Goal: Use online tool/utility: Utilize a website feature to perform a specific function

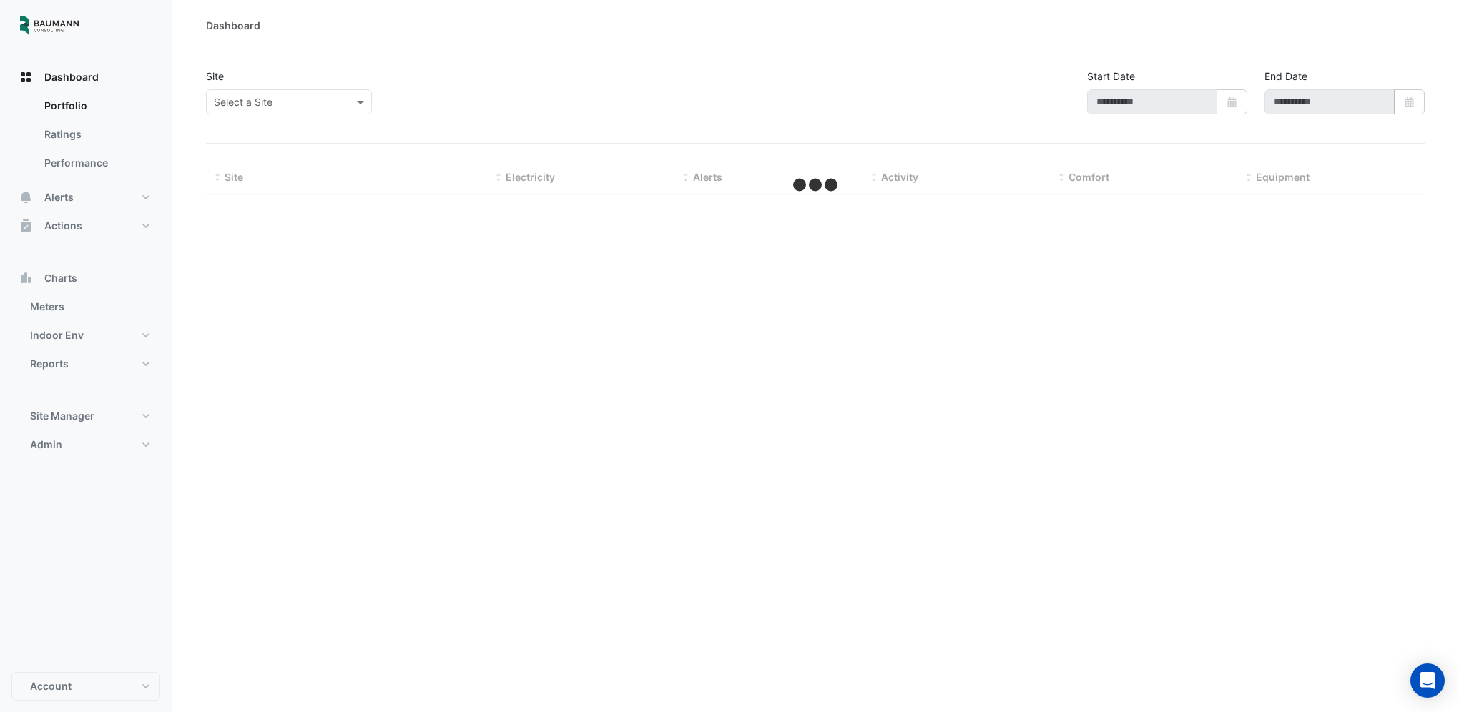
type input "**********"
select select "***"
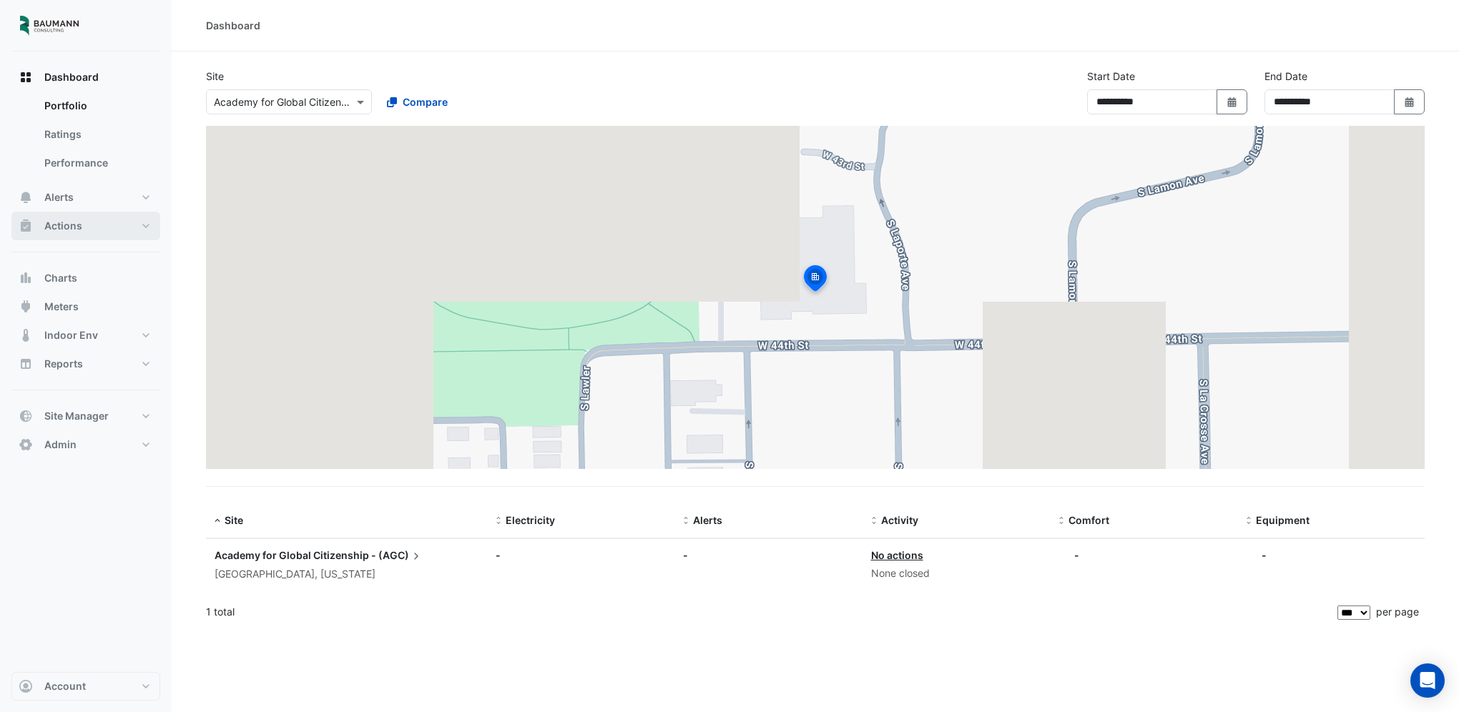
click at [105, 226] on button "Actions" at bounding box center [85, 226] width 149 height 29
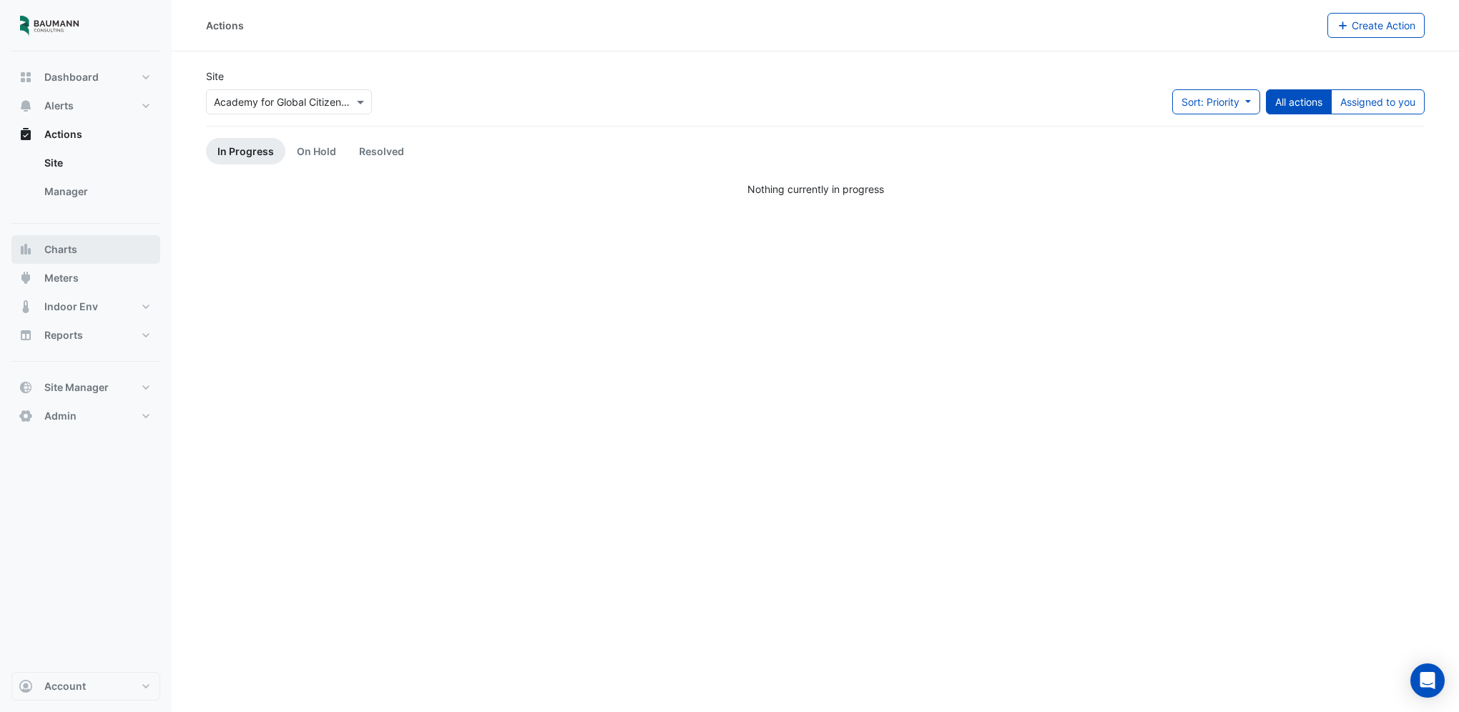
click at [108, 244] on button "Charts" at bounding box center [85, 249] width 149 height 29
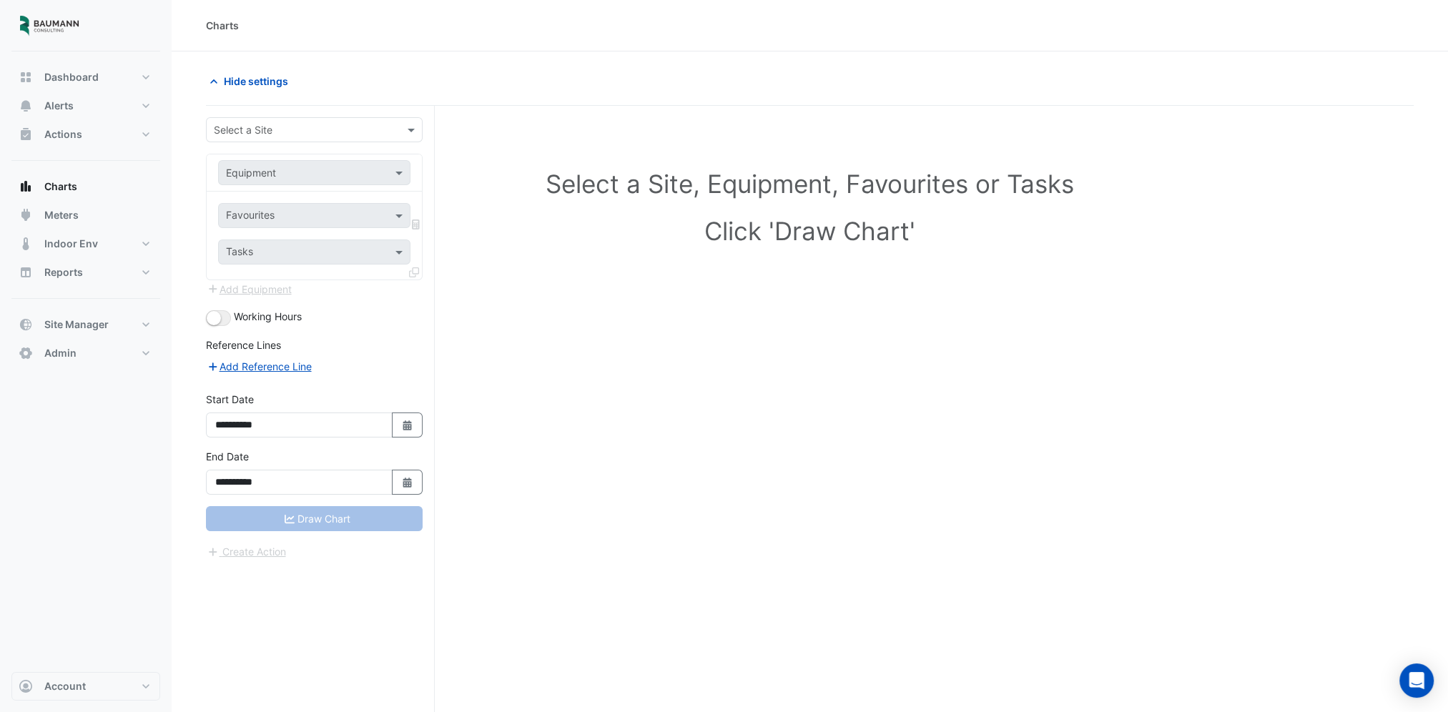
click at [295, 136] on div "Select a Site" at bounding box center [303, 129] width 192 height 15
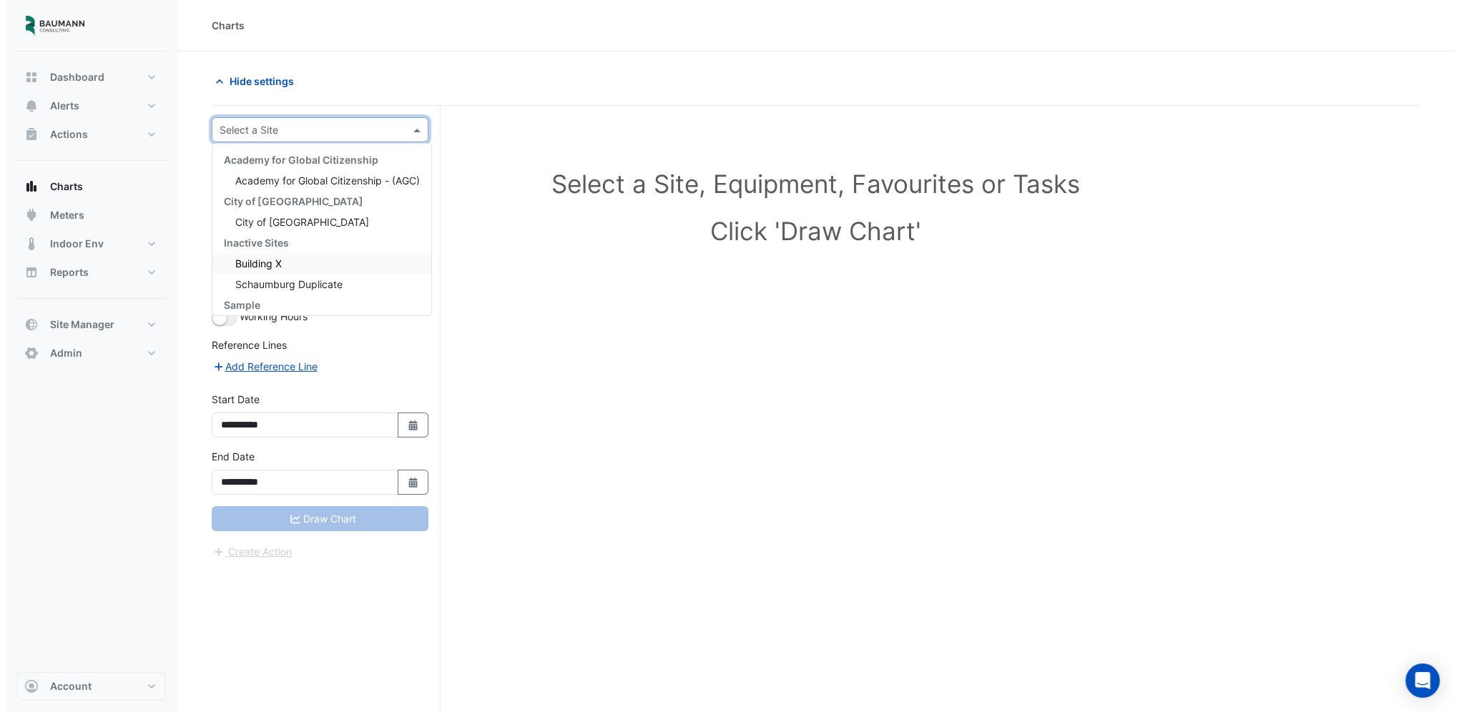
scroll to position [129, 0]
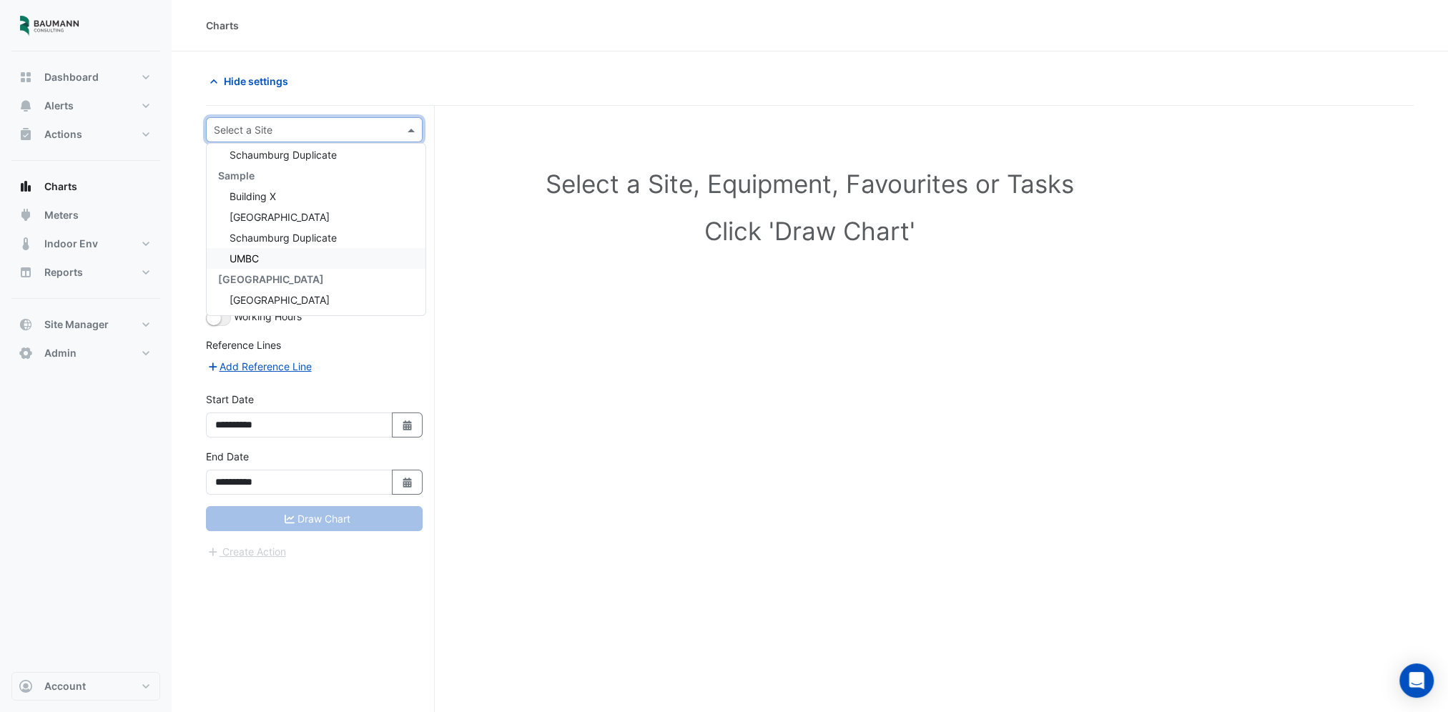
click at [291, 255] on div "UMBC" at bounding box center [316, 258] width 219 height 21
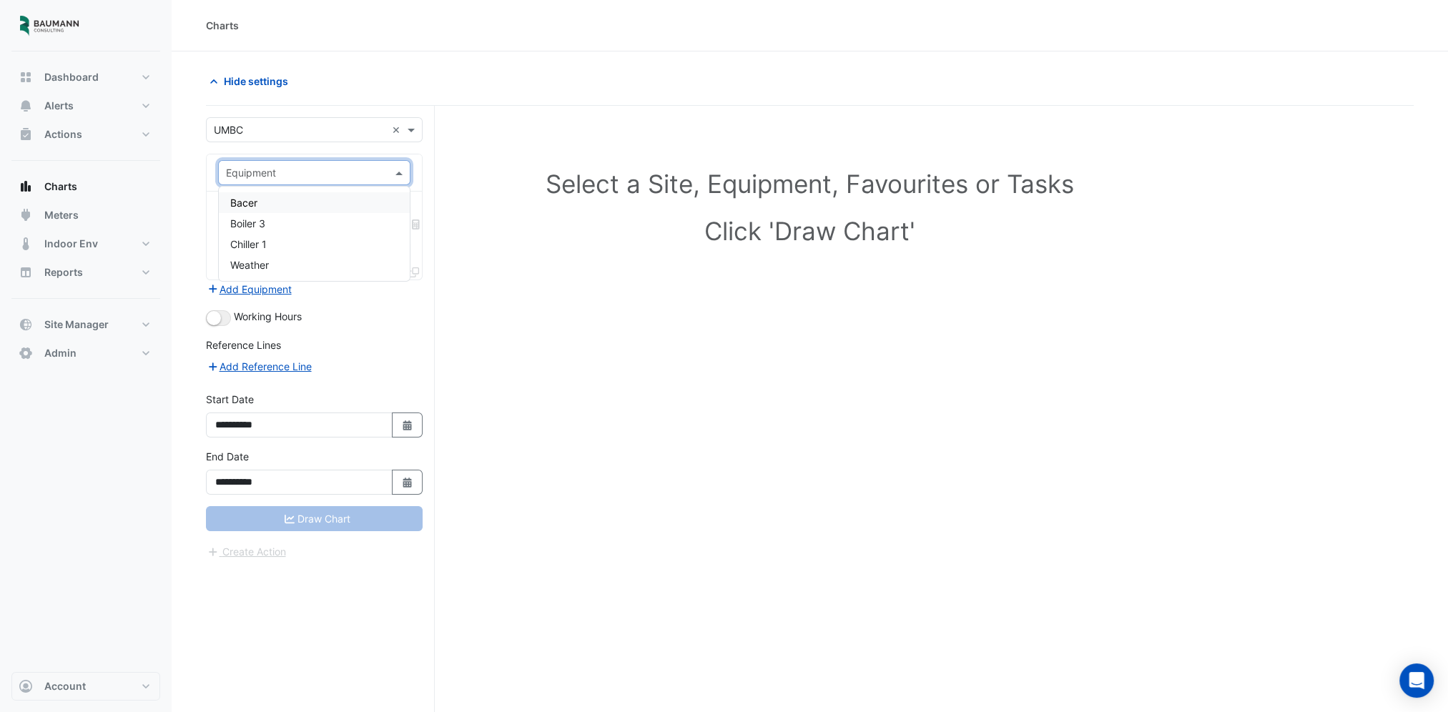
click at [327, 171] on input "text" at bounding box center [300, 173] width 148 height 15
click at [287, 223] on div "Boiler 3" at bounding box center [315, 223] width 192 height 21
click at [303, 170] on input "text" at bounding box center [300, 173] width 148 height 15
click at [279, 207] on div "Bacer" at bounding box center [315, 202] width 192 height 21
click at [313, 217] on input "text" at bounding box center [306, 217] width 160 height 15
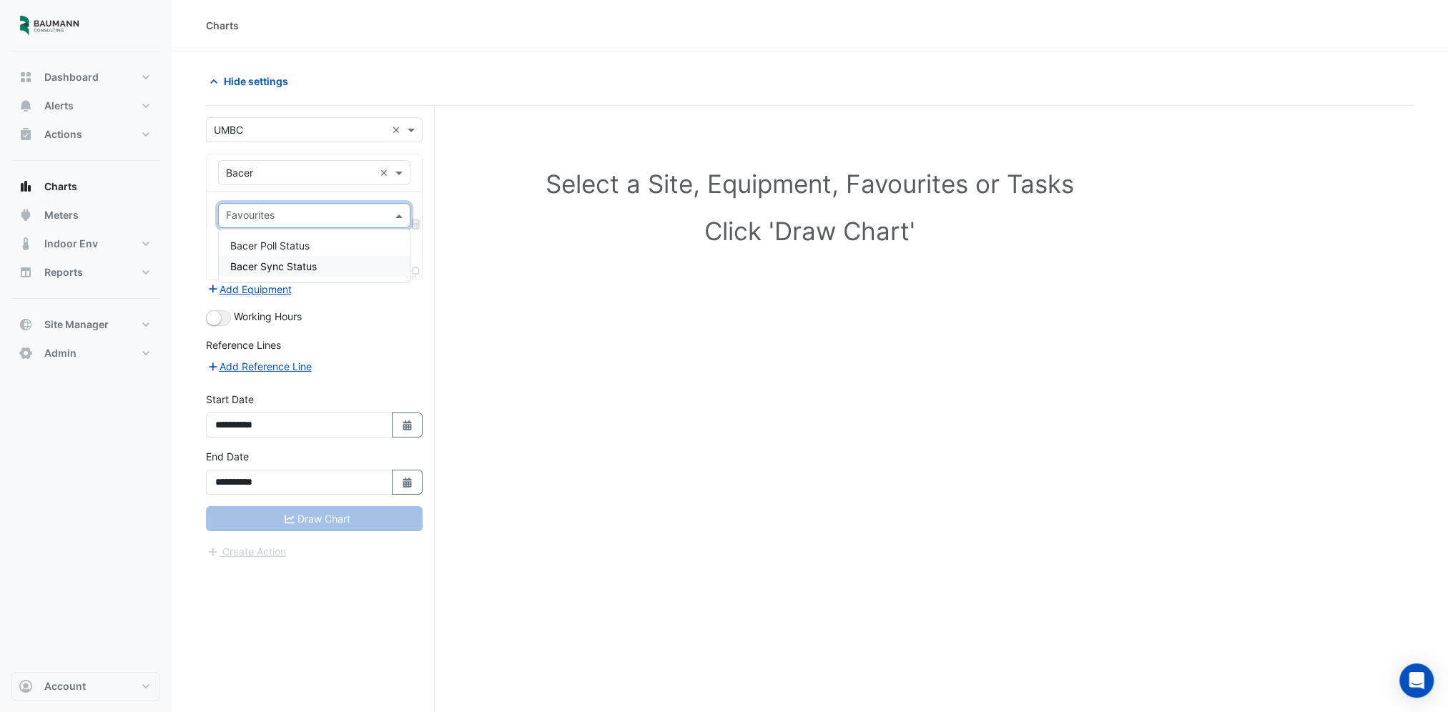
click at [302, 269] on span "Bacer Sync Status" at bounding box center [273, 266] width 87 height 12
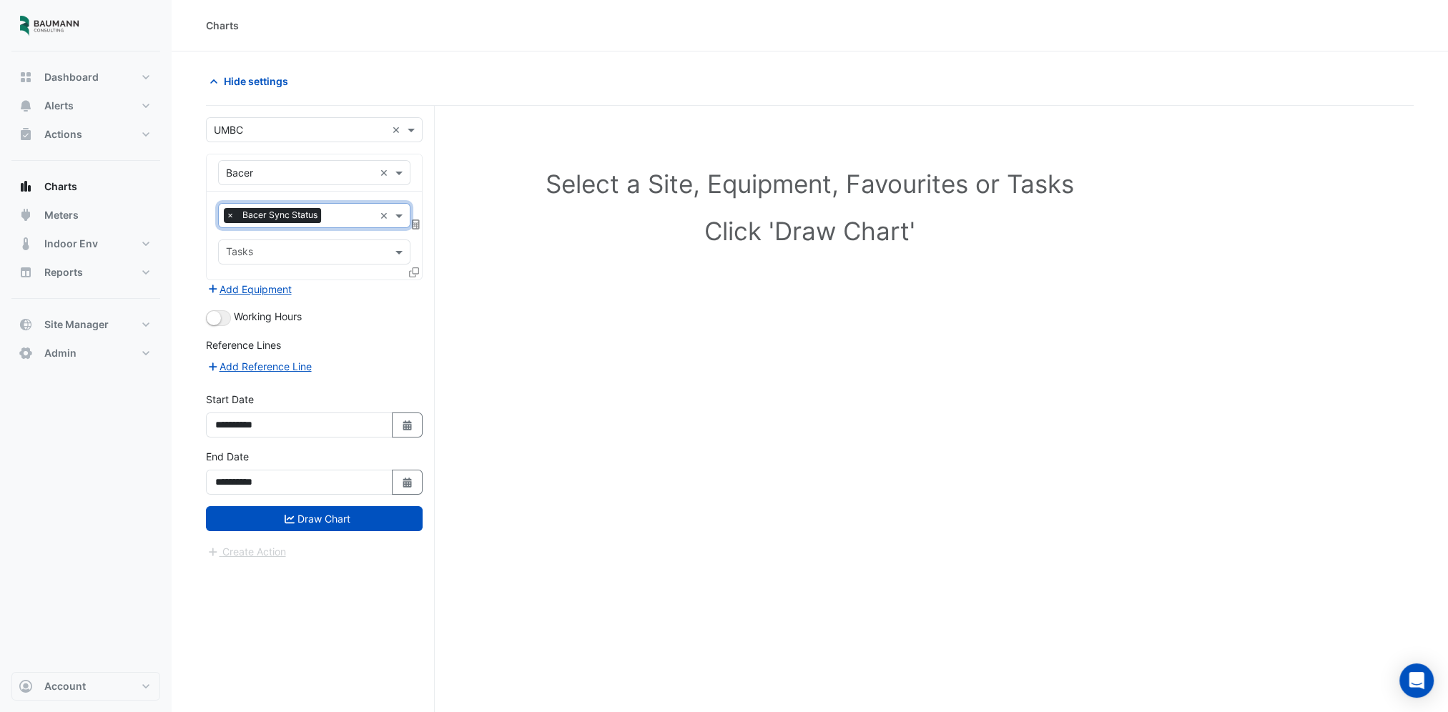
click at [355, 251] on input "text" at bounding box center [306, 253] width 160 height 15
click at [340, 287] on div "BACER0001 1018841" at bounding box center [315, 282] width 192 height 21
click at [344, 529] on form "**********" at bounding box center [314, 338] width 217 height 443
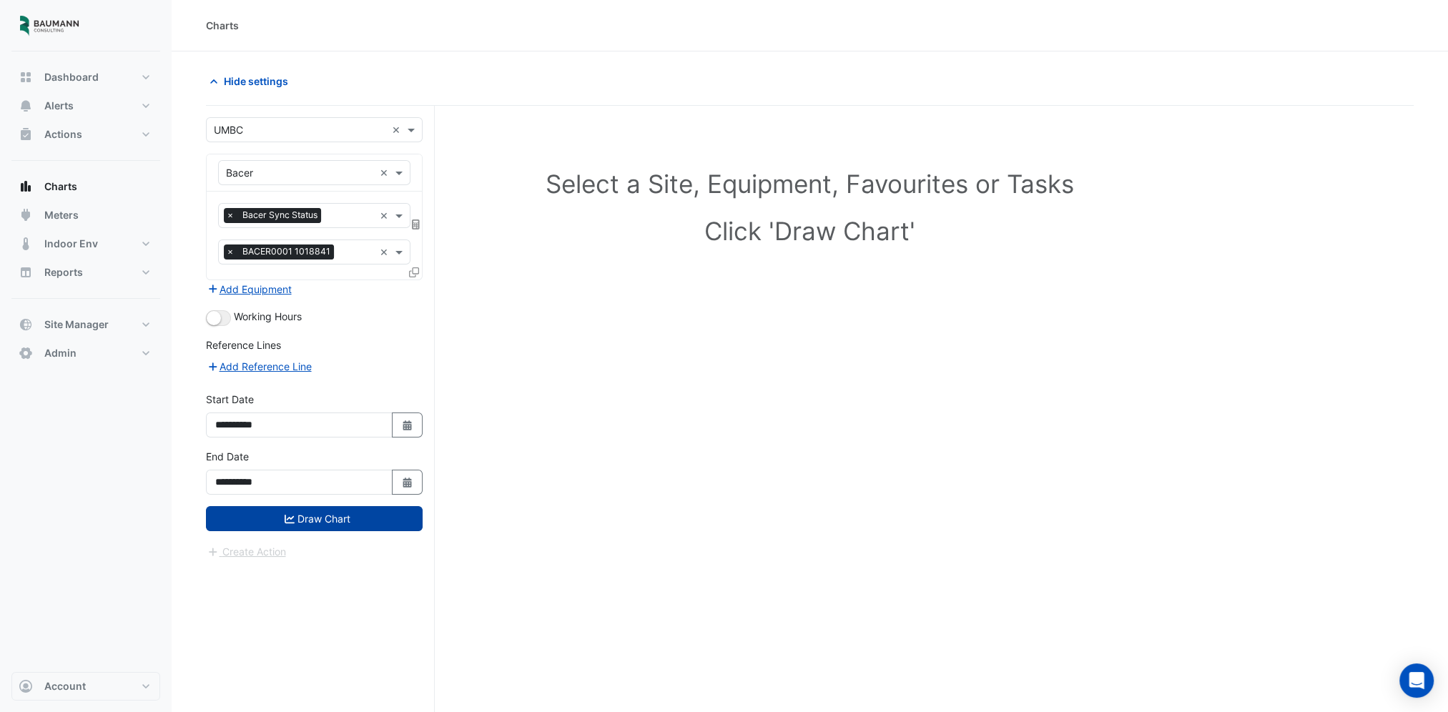
click at [349, 515] on button "Draw Chart" at bounding box center [314, 518] width 217 height 25
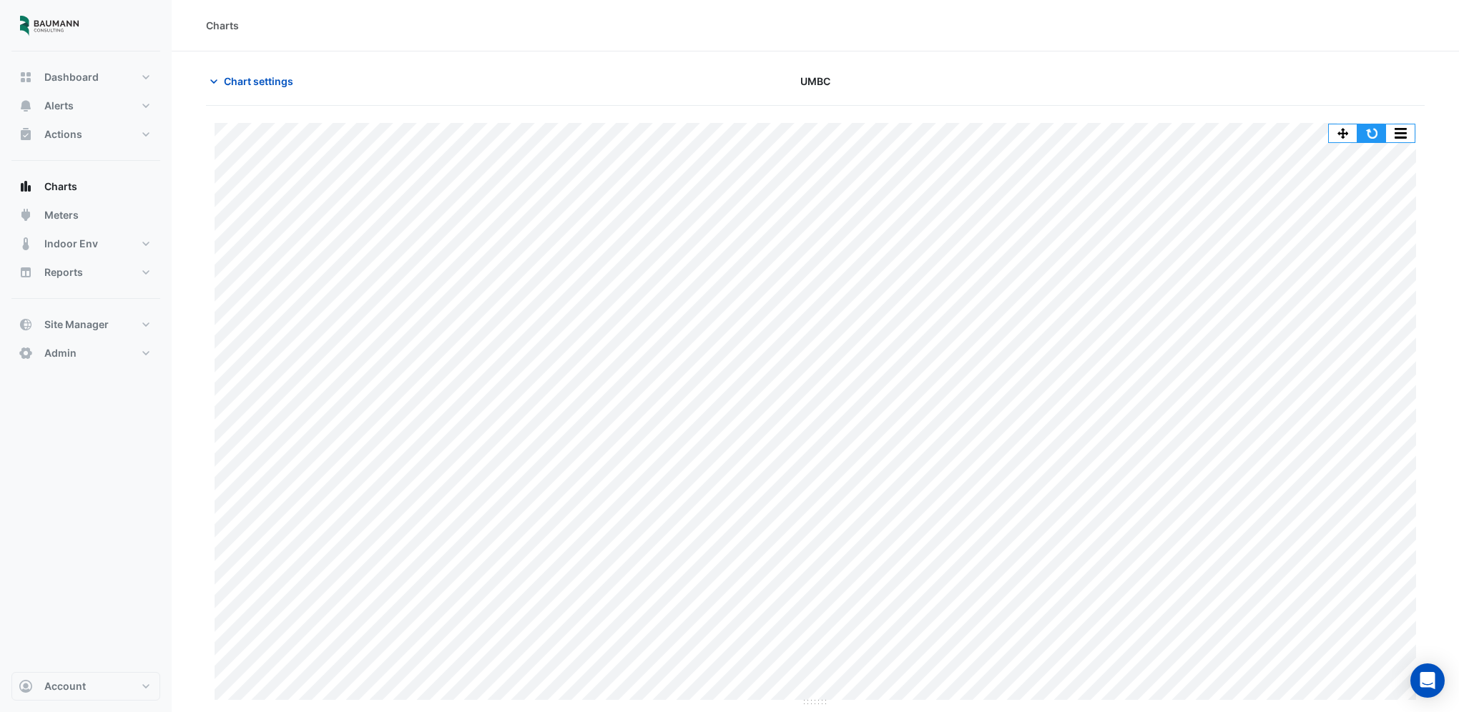
click at [1367, 125] on button "button" at bounding box center [1371, 133] width 29 height 18
